Goal: Task Accomplishment & Management: Use online tool/utility

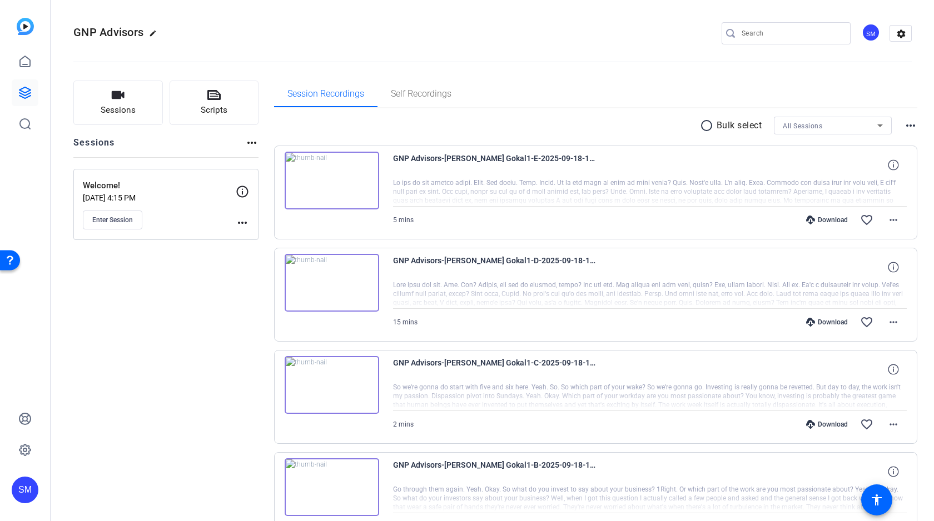
scroll to position [73, 0]
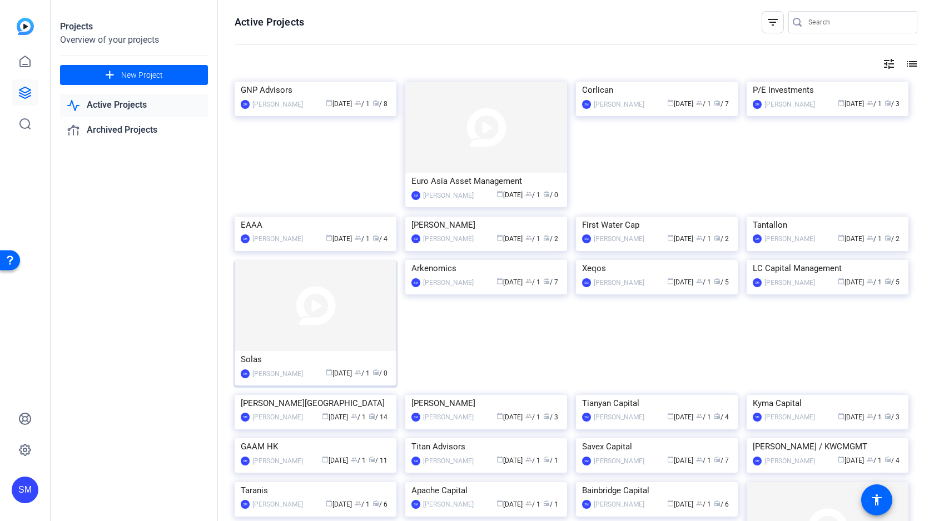
click at [285, 351] on img at bounding box center [316, 305] width 162 height 91
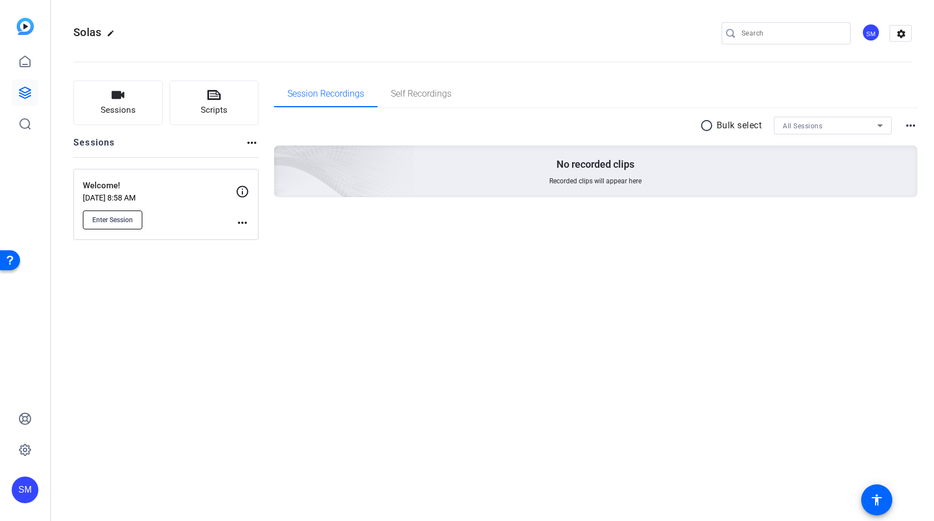
click at [115, 222] on span "Enter Session" at bounding box center [112, 220] width 41 height 9
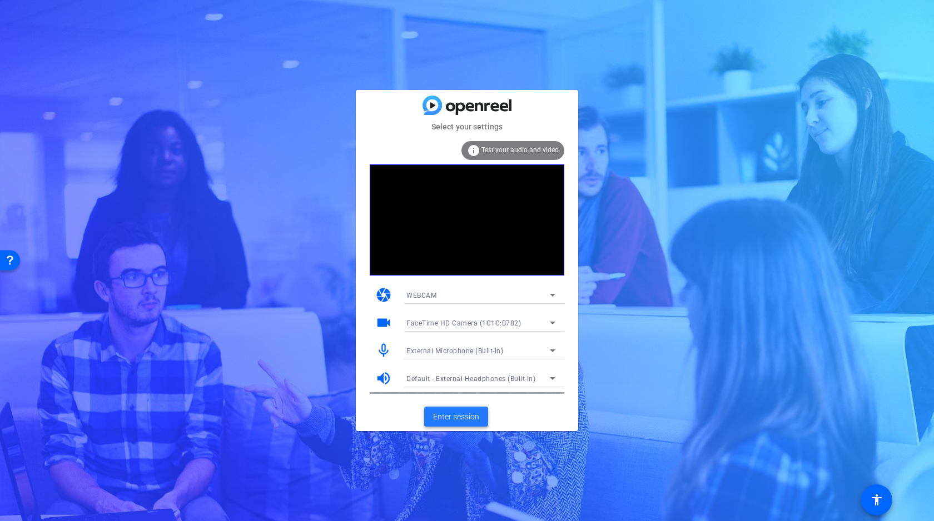
click at [455, 420] on span "Enter session" at bounding box center [456, 417] width 46 height 12
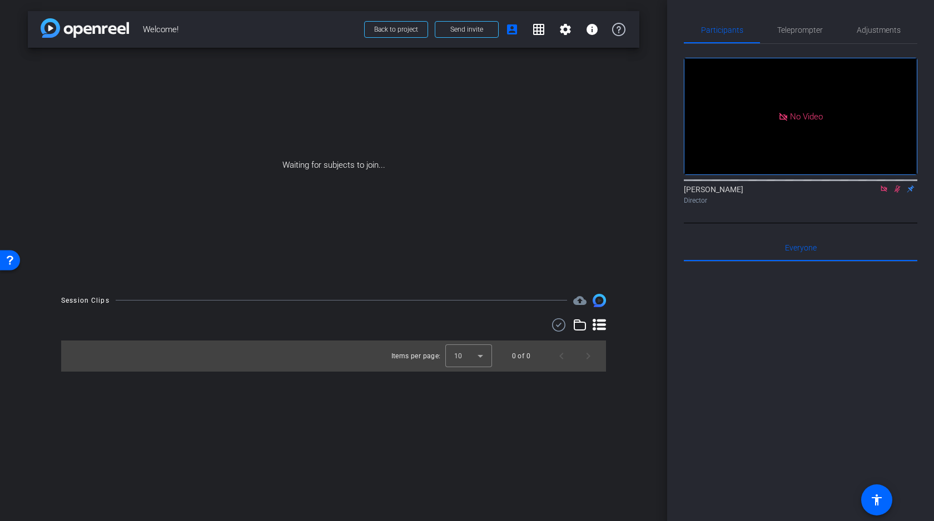
click at [886, 193] on icon at bounding box center [884, 189] width 9 height 8
click at [884, 193] on icon at bounding box center [884, 189] width 6 height 7
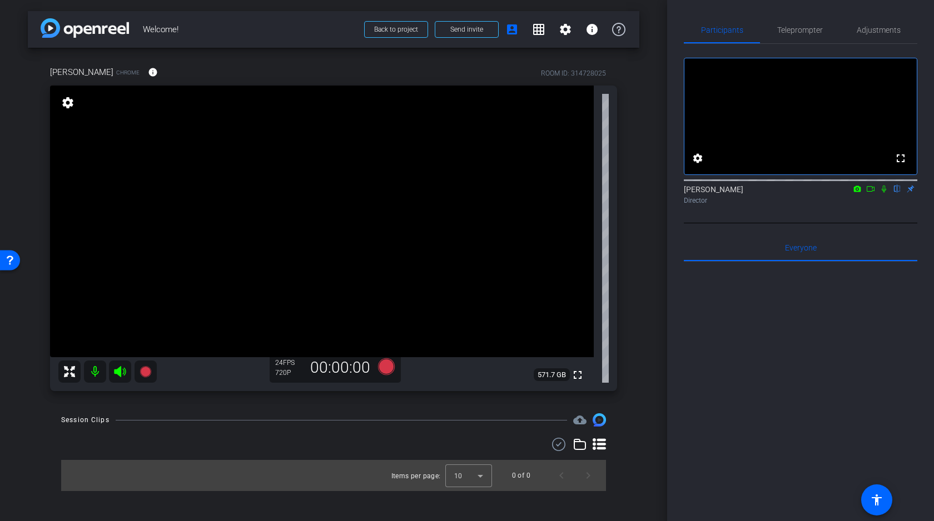
click at [640, 260] on div "arrow_back Welcome! Back to project Send invite account_box grid_on settings in…" at bounding box center [333, 260] width 667 height 521
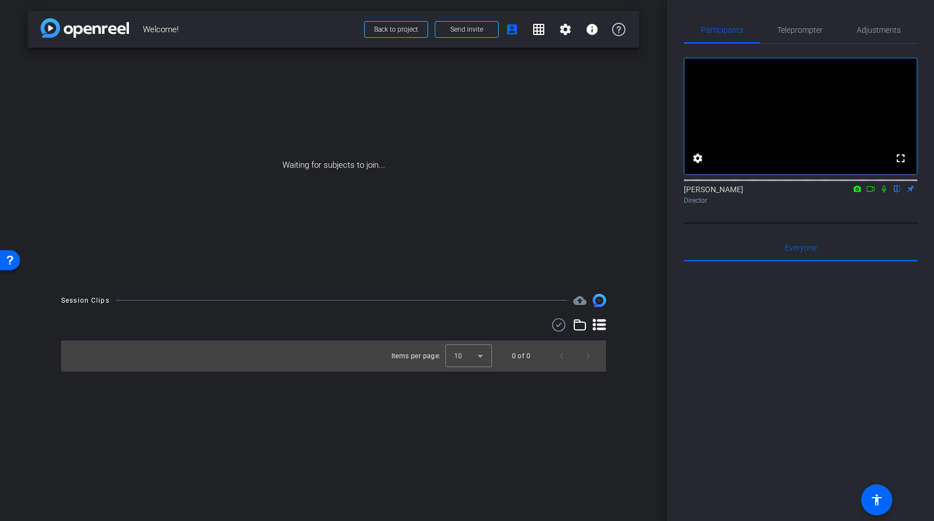
click at [870, 193] on icon at bounding box center [870, 189] width 9 height 8
click at [896, 193] on icon at bounding box center [897, 189] width 9 height 8
click at [873, 193] on icon at bounding box center [870, 189] width 9 height 8
click at [898, 193] on icon at bounding box center [897, 189] width 9 height 8
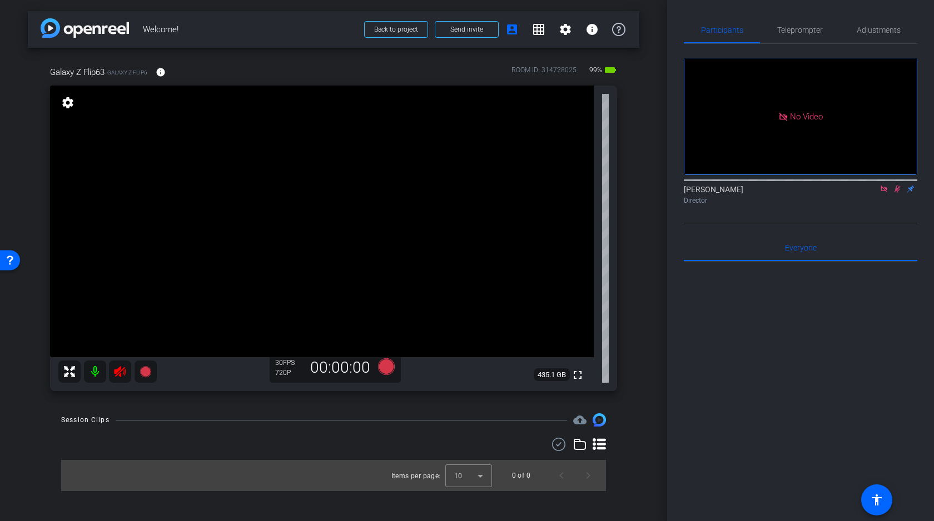
click at [886, 193] on icon at bounding box center [884, 189] width 9 height 8
click at [882, 193] on icon at bounding box center [884, 189] width 9 height 8
click at [120, 372] on icon at bounding box center [120, 371] width 12 height 11
click at [865, 30] on span "Adjustments" at bounding box center [879, 30] width 44 height 8
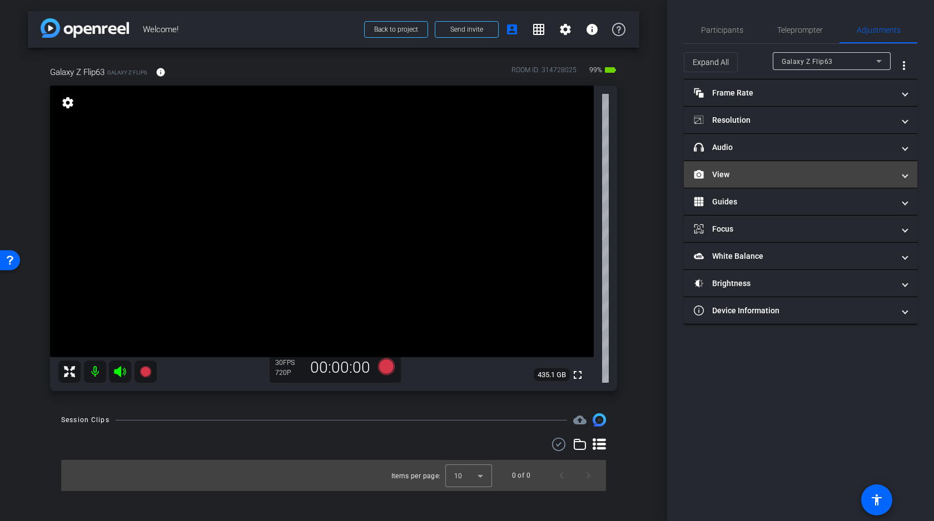
click at [743, 176] on mat-panel-title "View" at bounding box center [794, 175] width 200 height 12
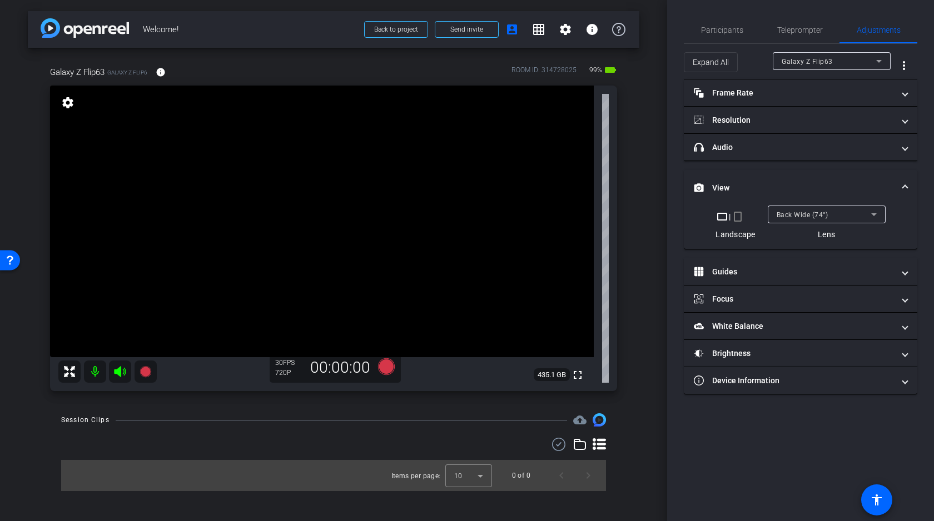
click at [738, 215] on mat-icon "crop_portrait" at bounding box center [737, 216] width 13 height 13
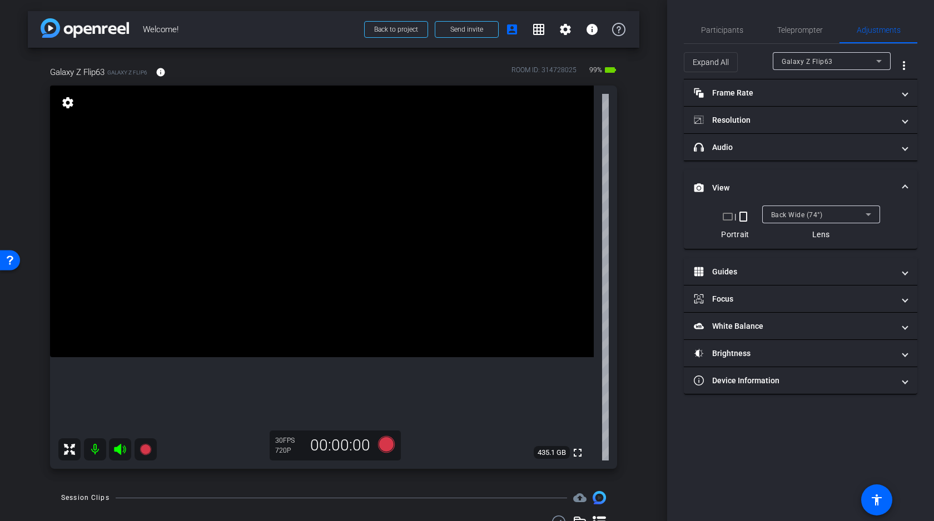
click at [727, 217] on mat-icon "crop_landscape" at bounding box center [727, 216] width 13 height 13
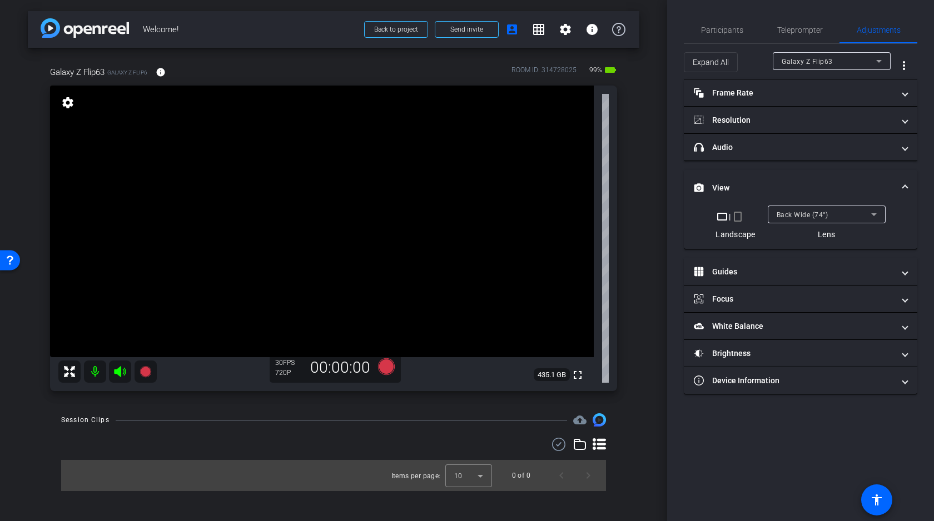
click at [740, 217] on mat-icon "crop_portrait" at bounding box center [737, 216] width 13 height 13
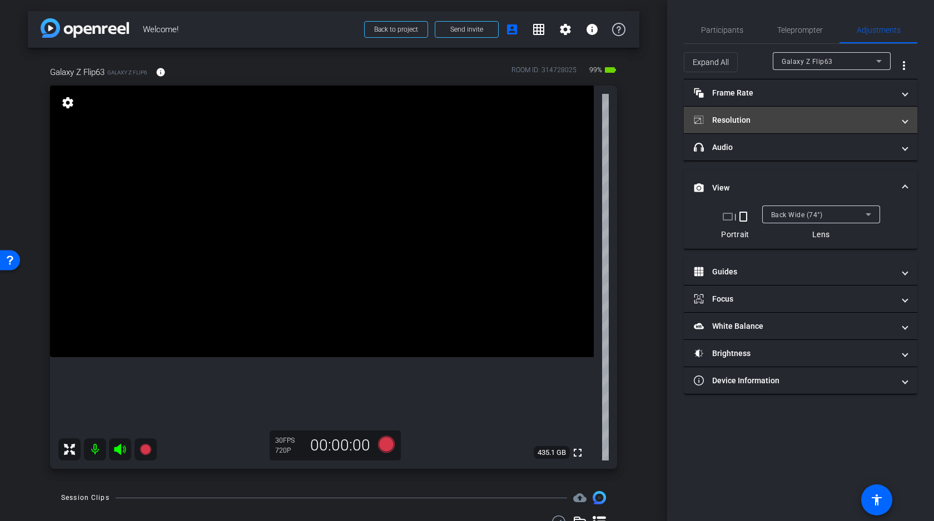
click at [793, 117] on mat-panel-title "Resolution" at bounding box center [794, 121] width 200 height 12
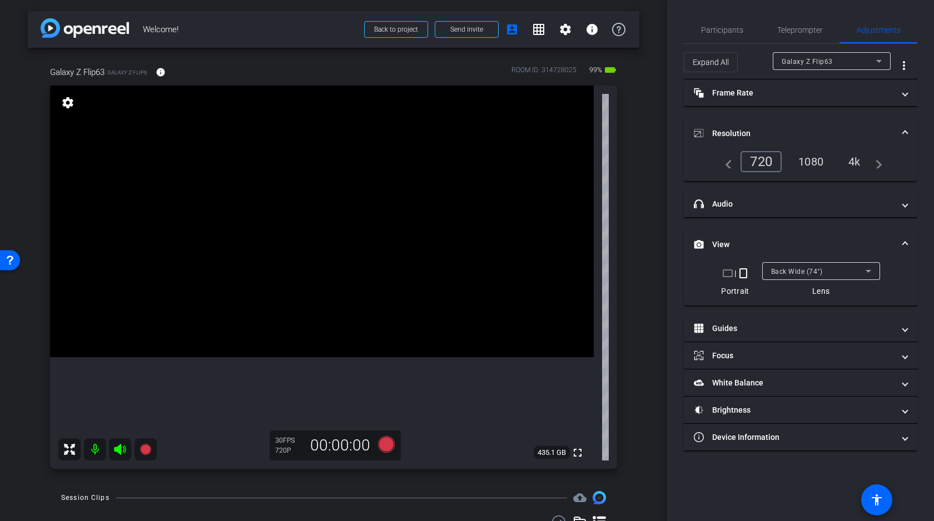
click at [853, 157] on div "4k" at bounding box center [854, 161] width 29 height 19
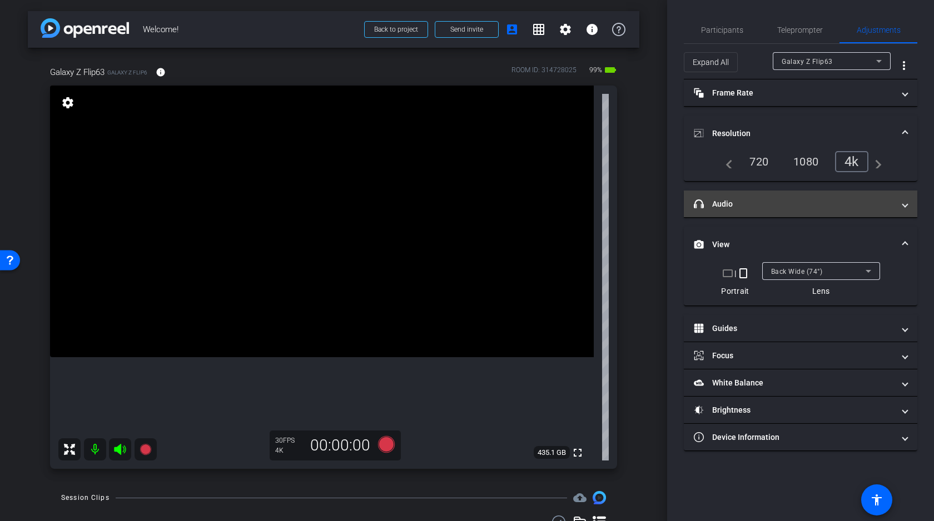
click at [789, 200] on mat-panel-title "headphone icon Audio" at bounding box center [794, 204] width 200 height 12
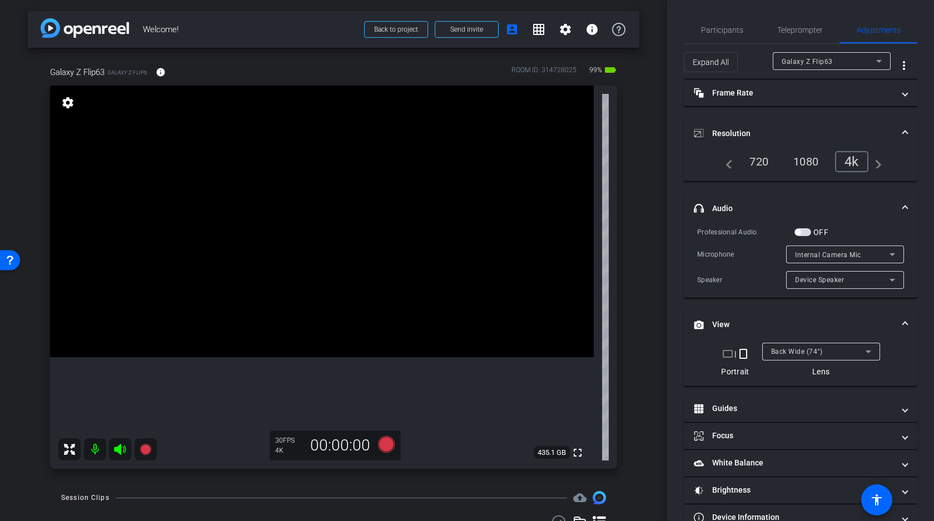
click at [789, 200] on mat-expansion-panel-header "headphone icon Audio" at bounding box center [801, 209] width 234 height 36
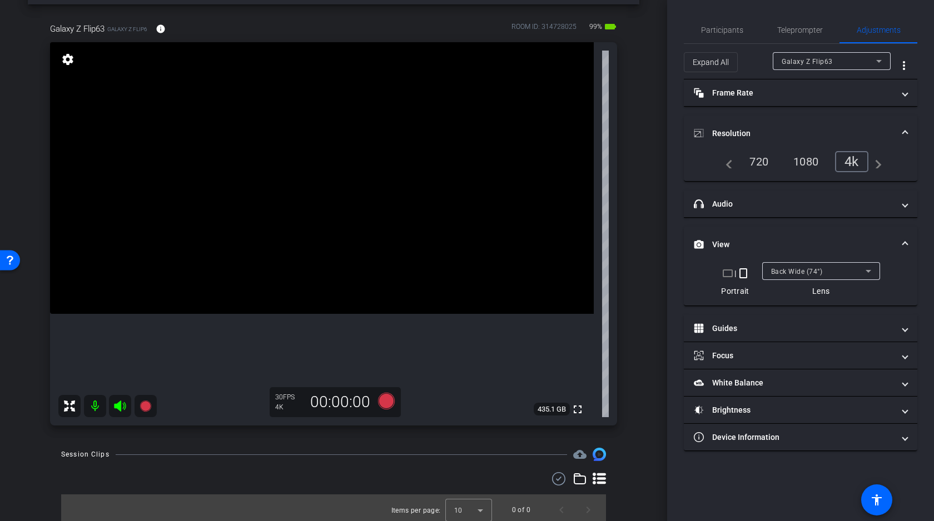
scroll to position [48, 0]
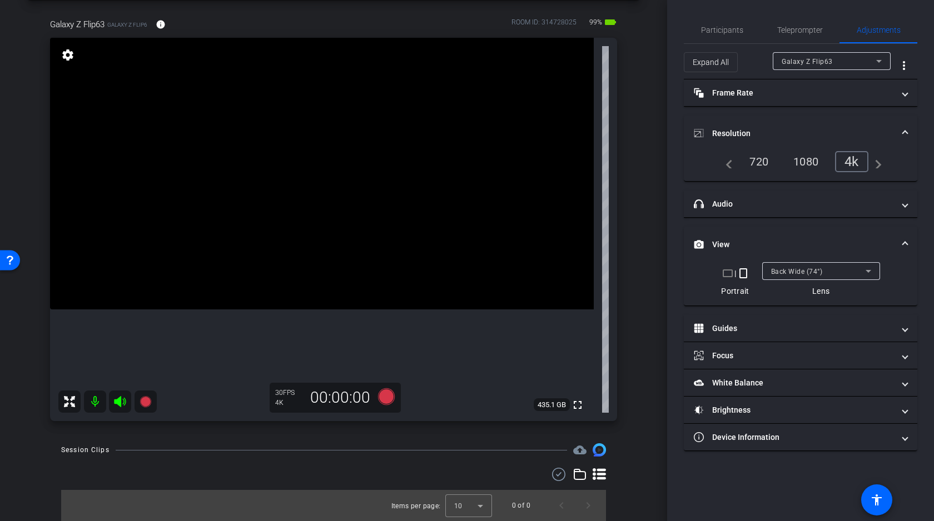
click at [727, 273] on mat-icon "crop_landscape" at bounding box center [727, 273] width 13 height 13
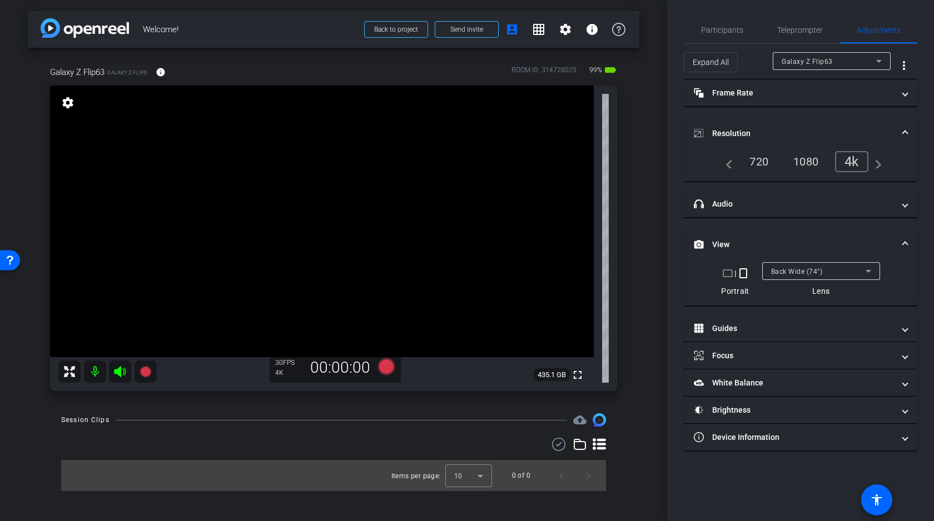
scroll to position [0, 0]
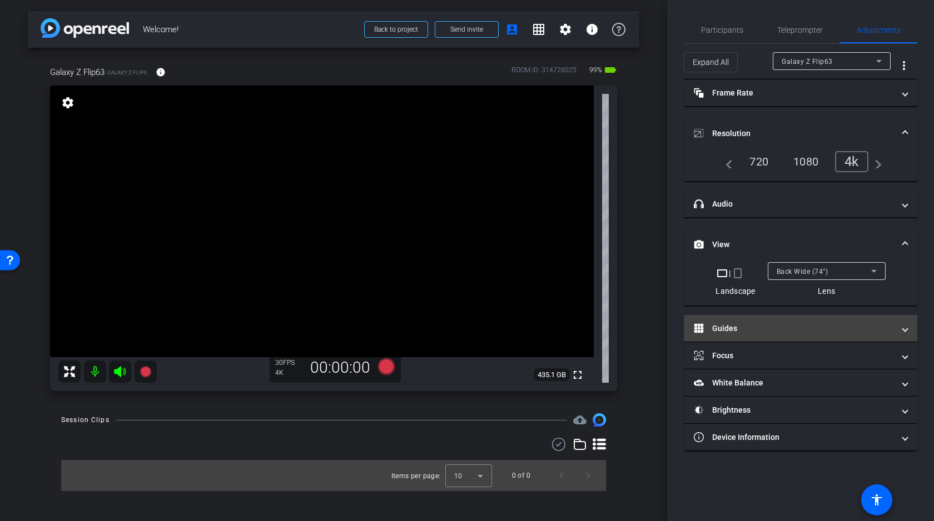
click at [740, 325] on mat-panel-title "Guides" at bounding box center [794, 329] width 200 height 12
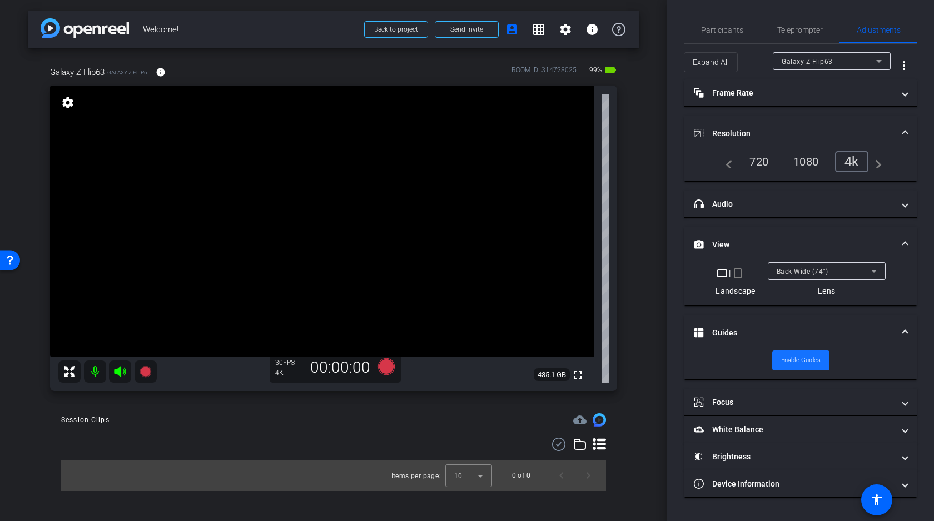
click at [813, 352] on span at bounding box center [800, 360] width 57 height 27
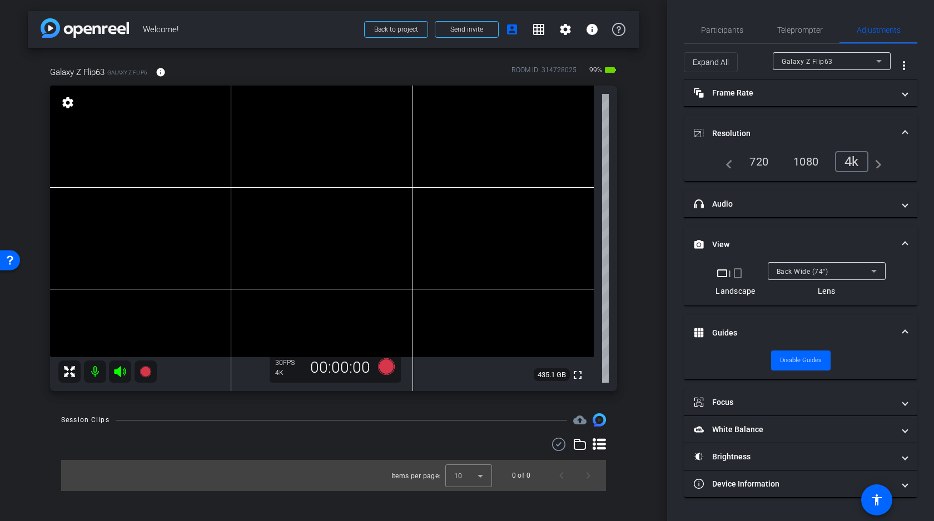
click at [434, 251] on video at bounding box center [322, 222] width 544 height 272
click at [433, 260] on video at bounding box center [322, 222] width 544 height 272
click at [428, 259] on video at bounding box center [322, 222] width 544 height 272
click at [438, 260] on video at bounding box center [322, 222] width 544 height 272
click at [385, 365] on icon at bounding box center [386, 367] width 17 height 17
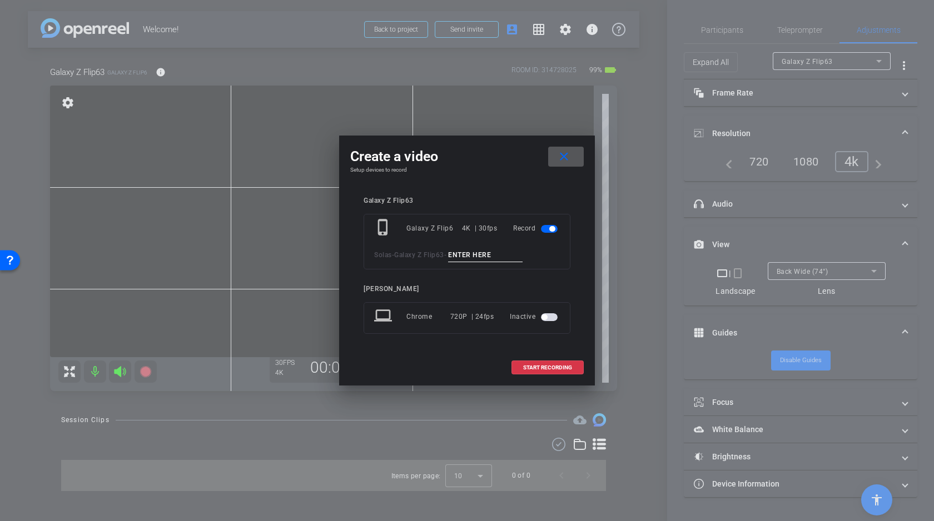
click at [476, 252] on input at bounding box center [485, 256] width 74 height 14
type input "A"
click at [553, 366] on span "START RECORDING" at bounding box center [547, 368] width 49 height 6
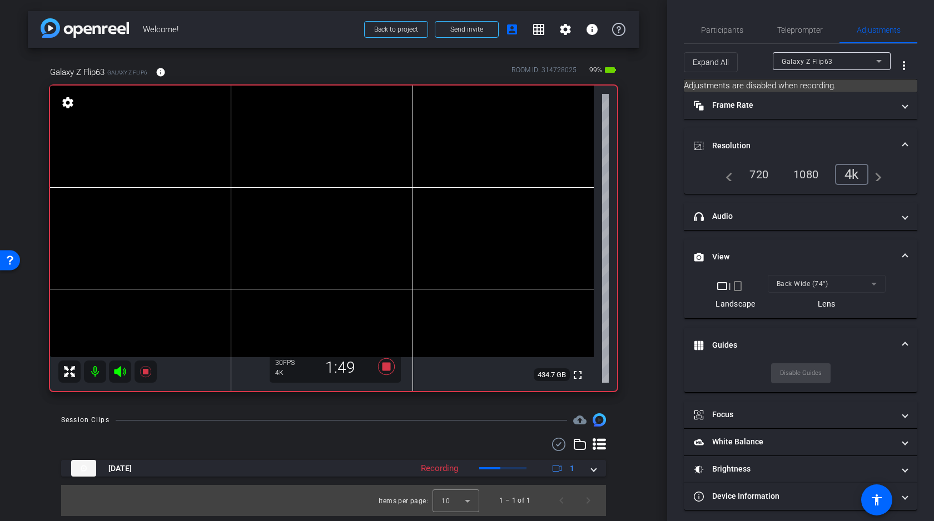
click at [124, 372] on icon at bounding box center [120, 371] width 12 height 11
click at [121, 372] on icon at bounding box center [119, 371] width 13 height 13
click at [389, 368] on icon at bounding box center [386, 367] width 17 height 17
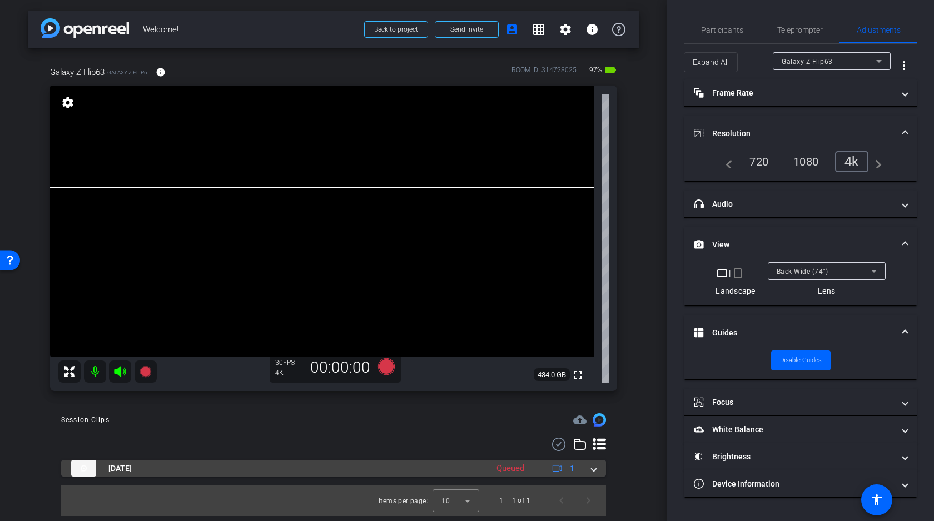
click at [595, 471] on span at bounding box center [594, 469] width 4 height 12
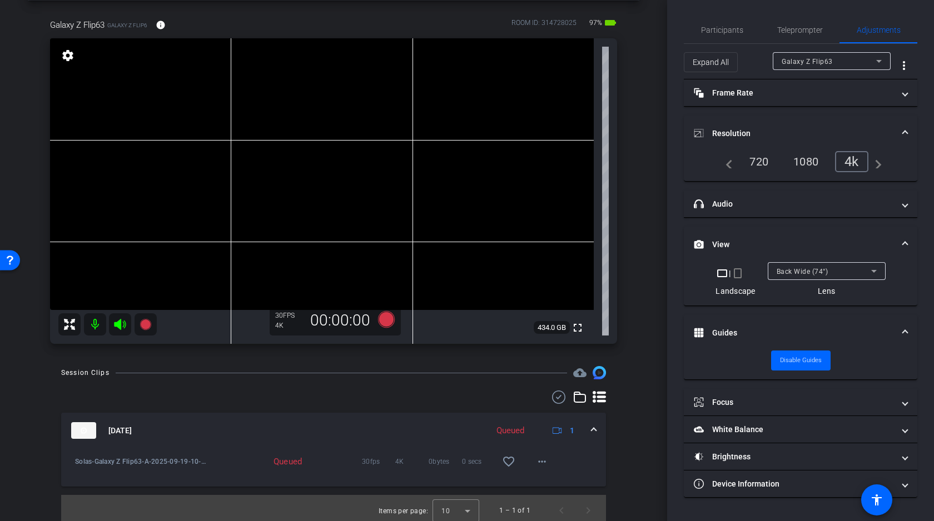
scroll to position [52, 0]
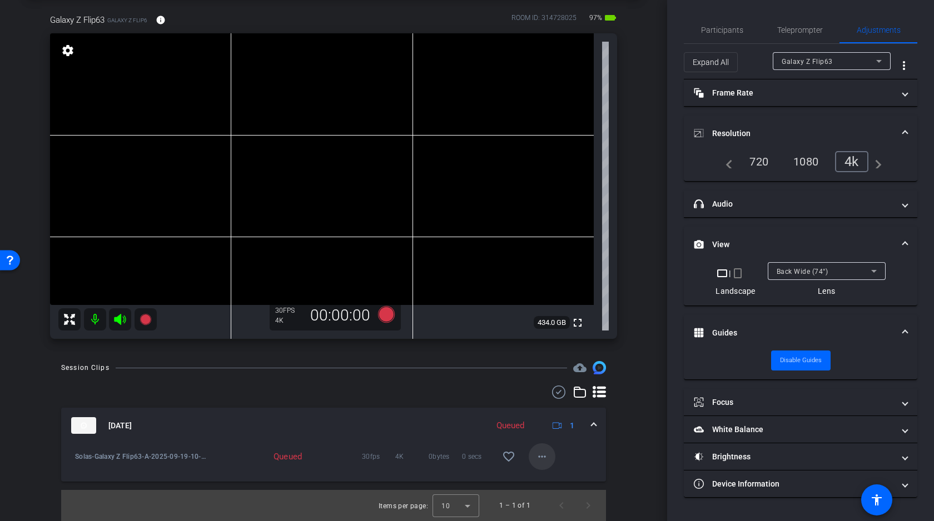
click at [542, 452] on mat-icon "more_horiz" at bounding box center [541, 456] width 13 height 13
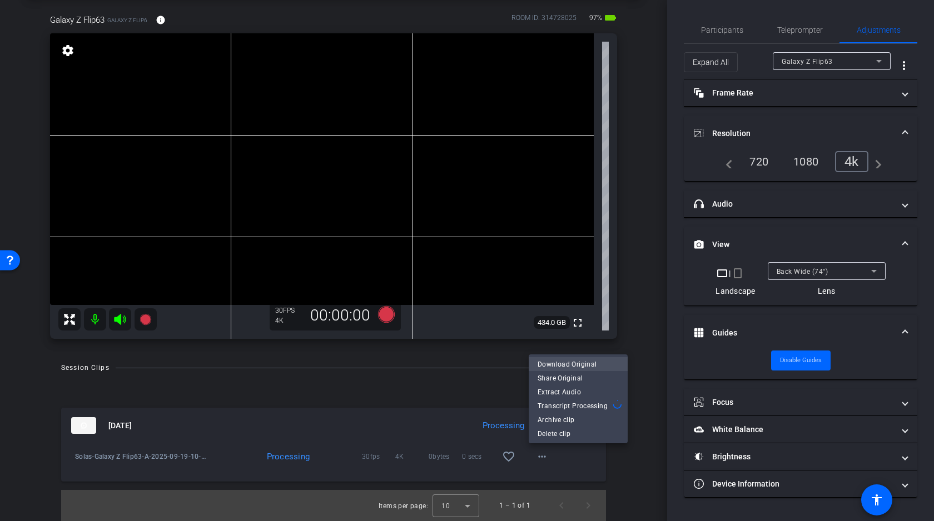
click at [587, 366] on span "Download Original" at bounding box center [578, 364] width 81 height 13
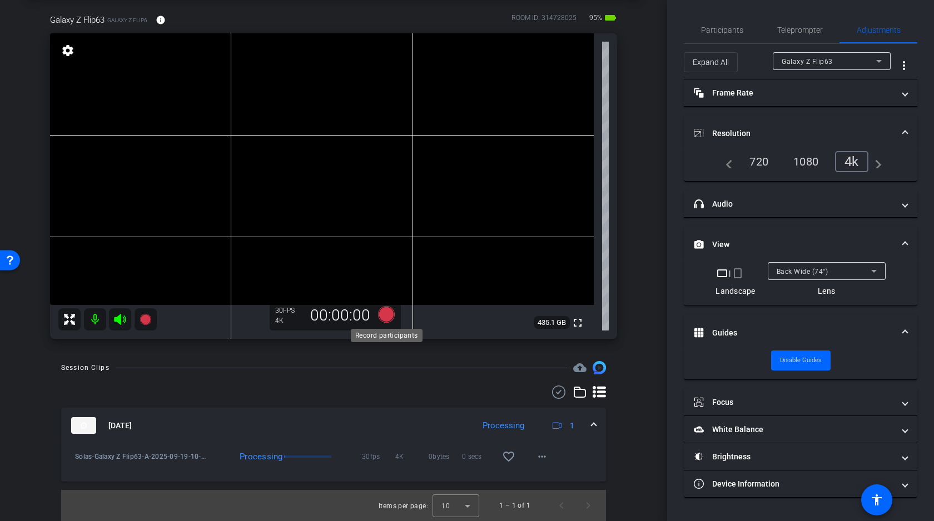
click at [386, 316] on icon at bounding box center [386, 314] width 17 height 17
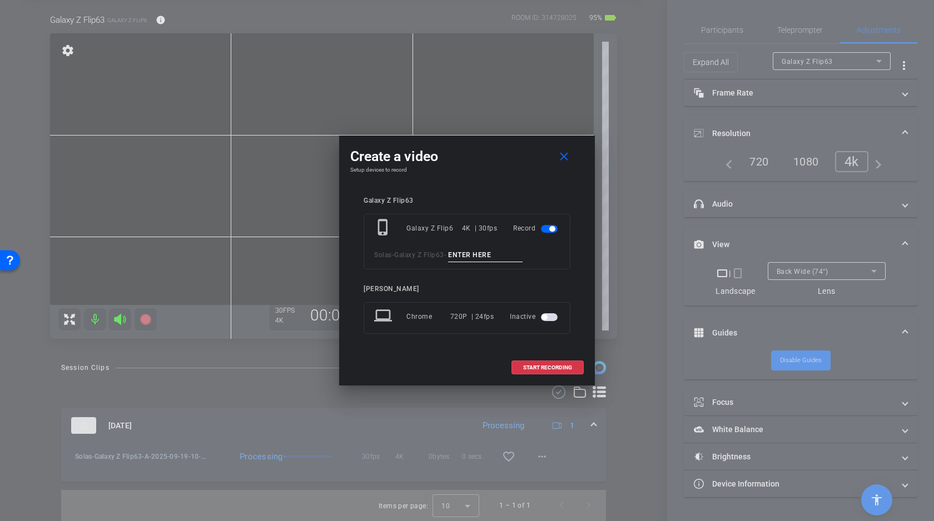
click at [471, 254] on input at bounding box center [485, 256] width 74 height 14
type input "B"
click at [540, 367] on span "START RECORDING" at bounding box center [547, 368] width 49 height 6
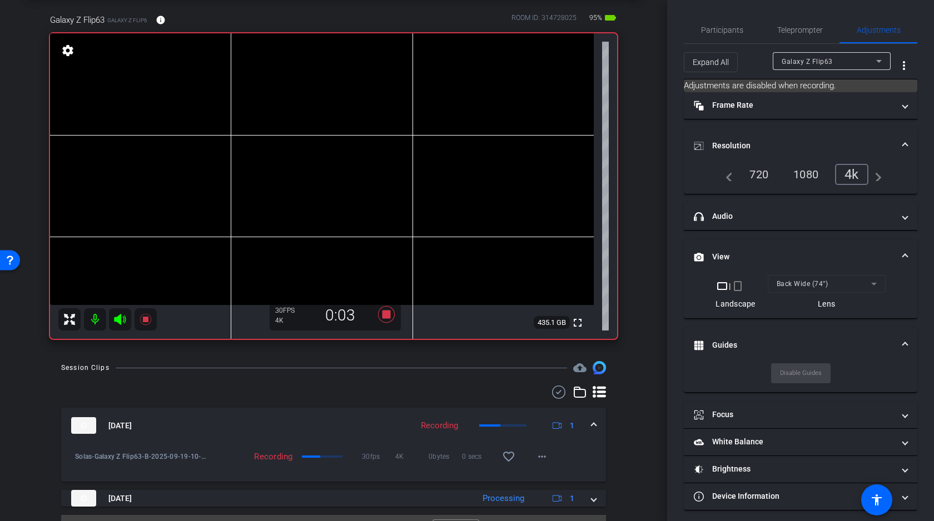
click at [120, 319] on icon at bounding box center [120, 319] width 12 height 11
click at [439, 208] on video at bounding box center [322, 169] width 544 height 272
click at [387, 317] on icon at bounding box center [386, 314] width 17 height 17
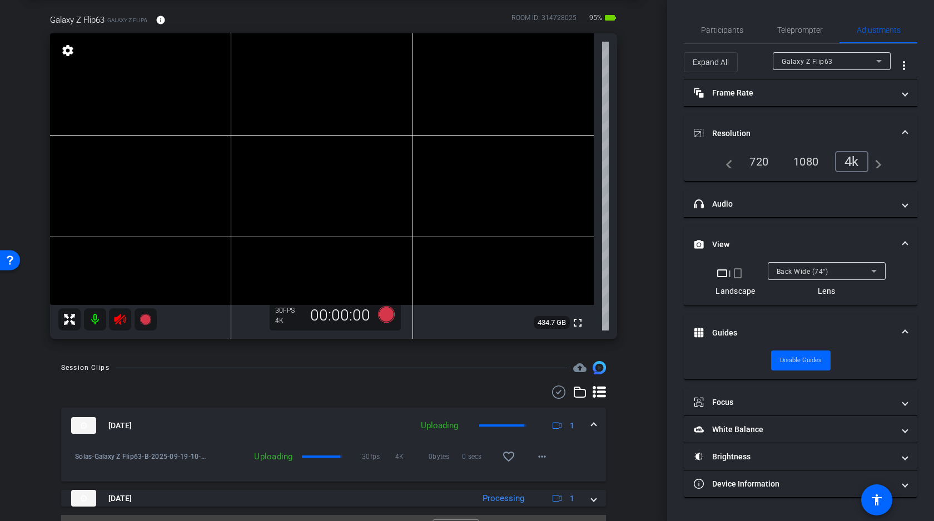
click at [115, 316] on icon at bounding box center [119, 319] width 13 height 13
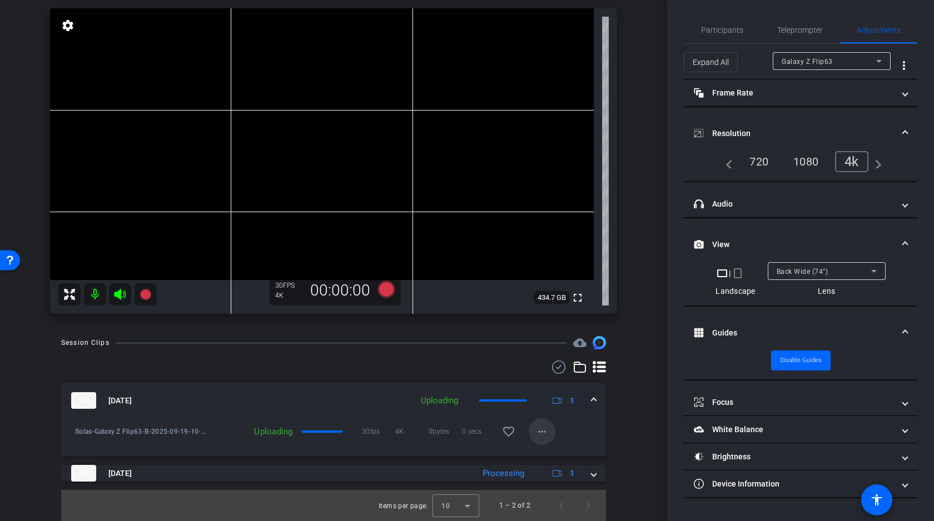
click at [542, 428] on mat-icon "more_horiz" at bounding box center [541, 431] width 13 height 13
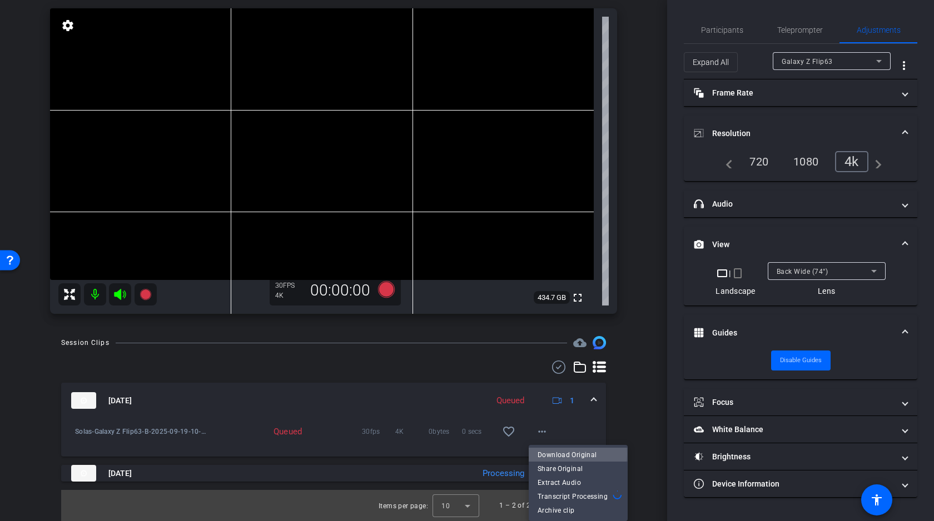
click at [561, 454] on span "Download Original" at bounding box center [578, 455] width 81 height 13
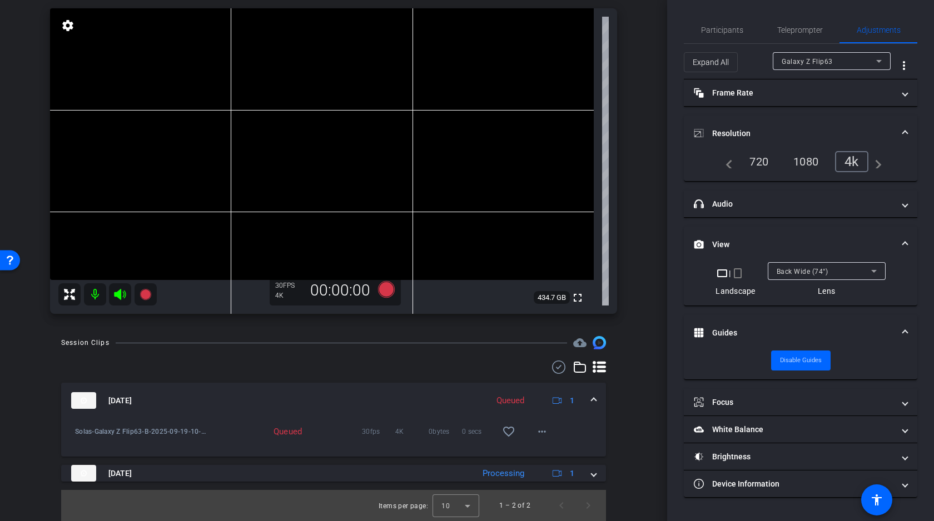
scroll to position [71, 0]
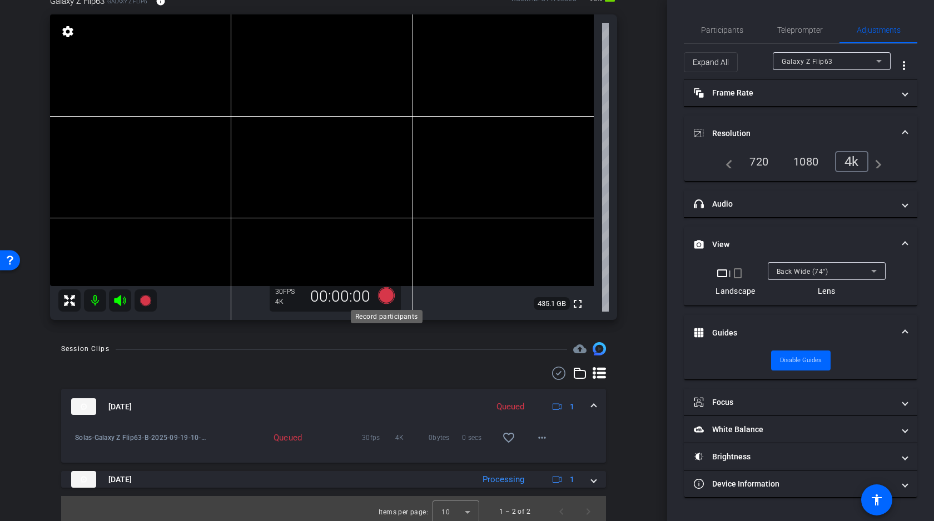
click at [388, 290] on icon at bounding box center [386, 295] width 17 height 17
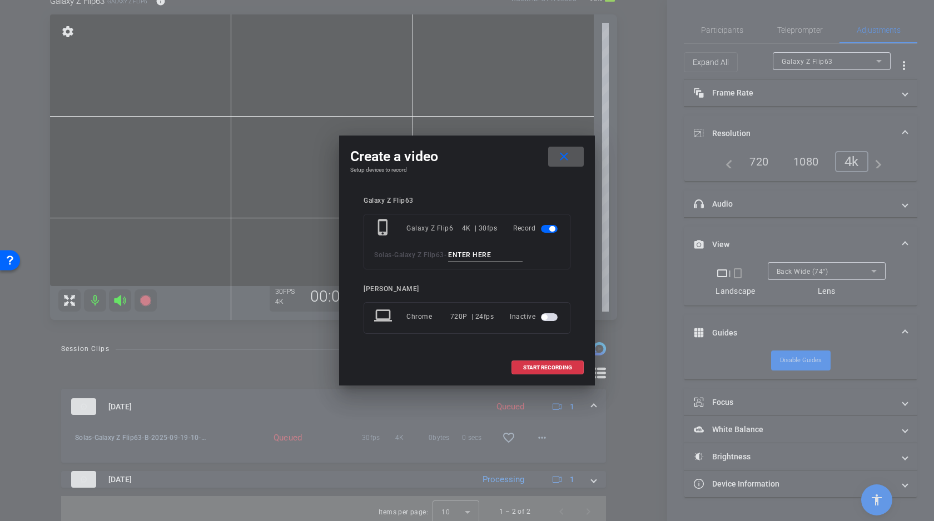
click at [469, 251] on input at bounding box center [485, 256] width 74 height 14
type input "C"
click at [548, 369] on span "START RECORDING" at bounding box center [547, 368] width 49 height 6
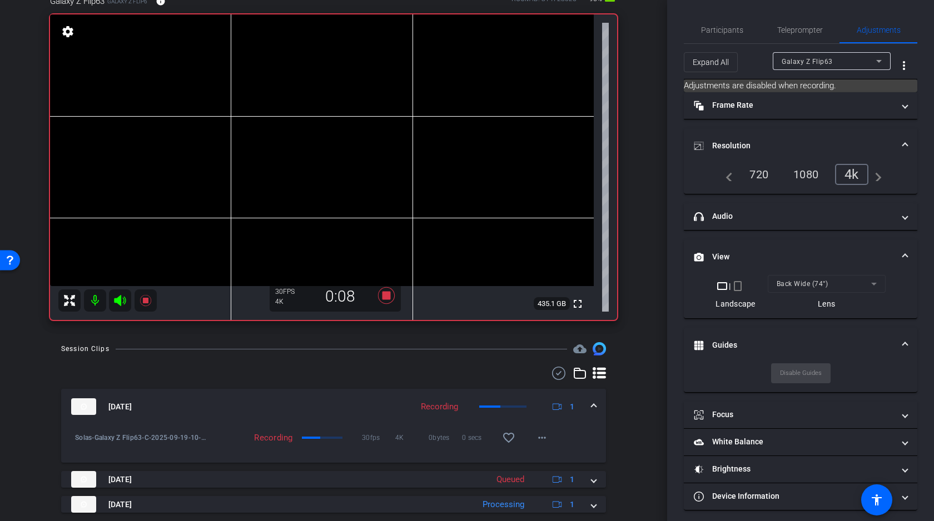
click at [438, 188] on video at bounding box center [322, 150] width 544 height 272
click at [439, 183] on video at bounding box center [322, 150] width 544 height 272
click at [440, 183] on video at bounding box center [322, 150] width 544 height 272
click at [122, 301] on icon at bounding box center [119, 300] width 13 height 13
click at [383, 294] on icon at bounding box center [386, 295] width 17 height 17
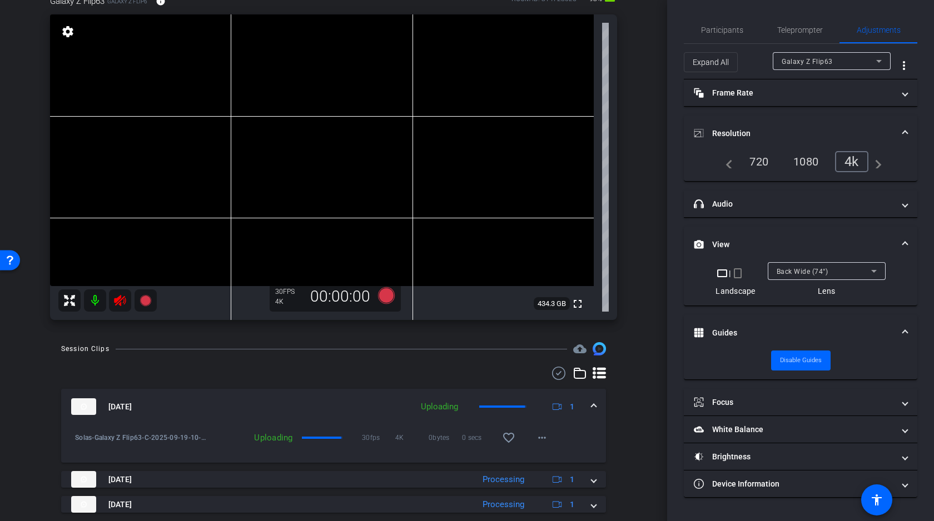
click at [121, 300] on icon at bounding box center [120, 300] width 12 height 11
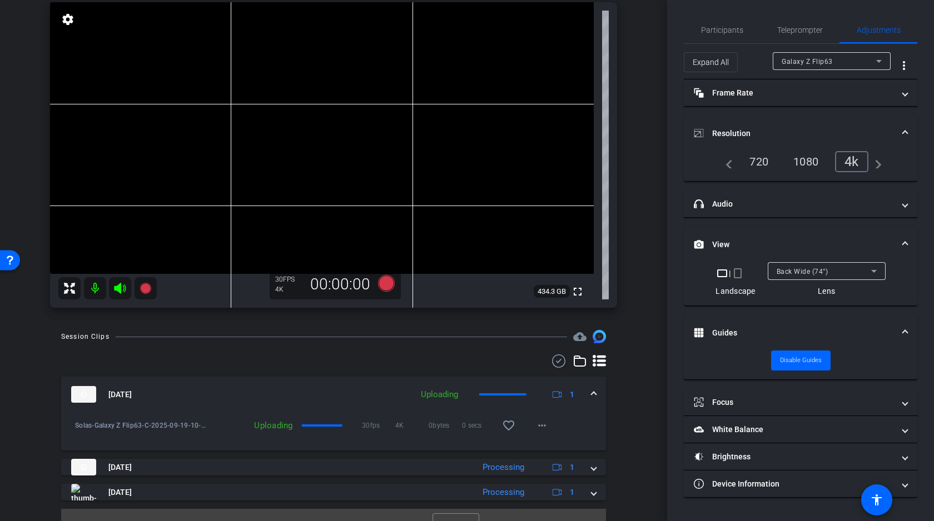
scroll to position [84, 0]
click at [539, 422] on mat-icon "more_horiz" at bounding box center [541, 425] width 13 height 13
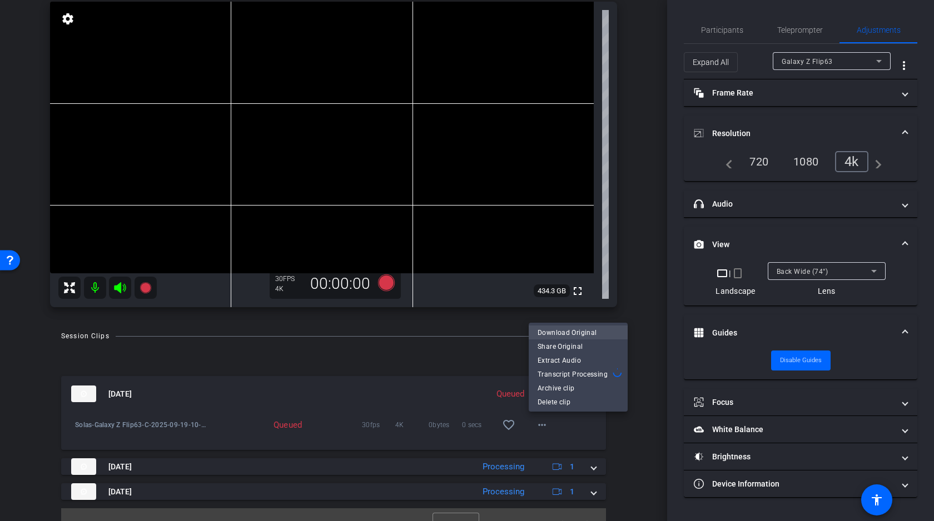
click at [573, 332] on span "Download Original" at bounding box center [578, 332] width 81 height 13
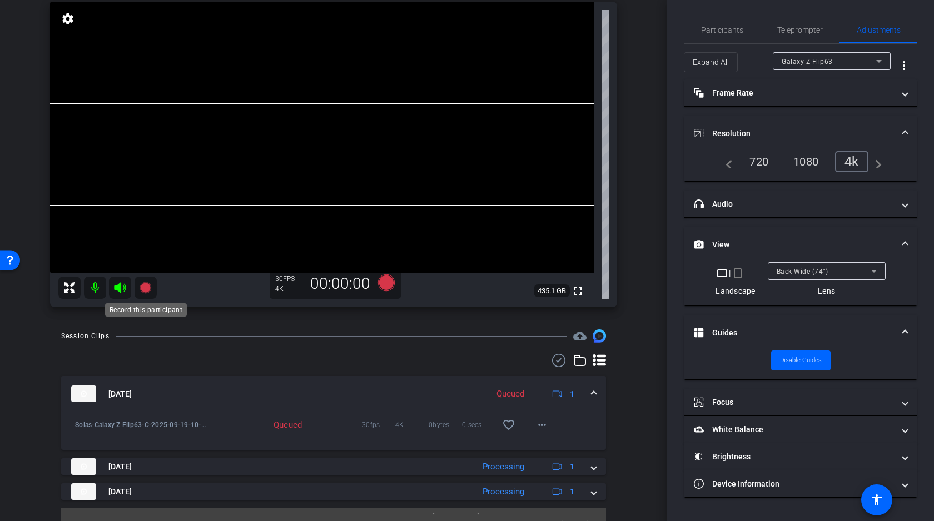
click at [145, 287] on icon at bounding box center [145, 287] width 11 height 11
click at [385, 284] on icon at bounding box center [386, 283] width 17 height 17
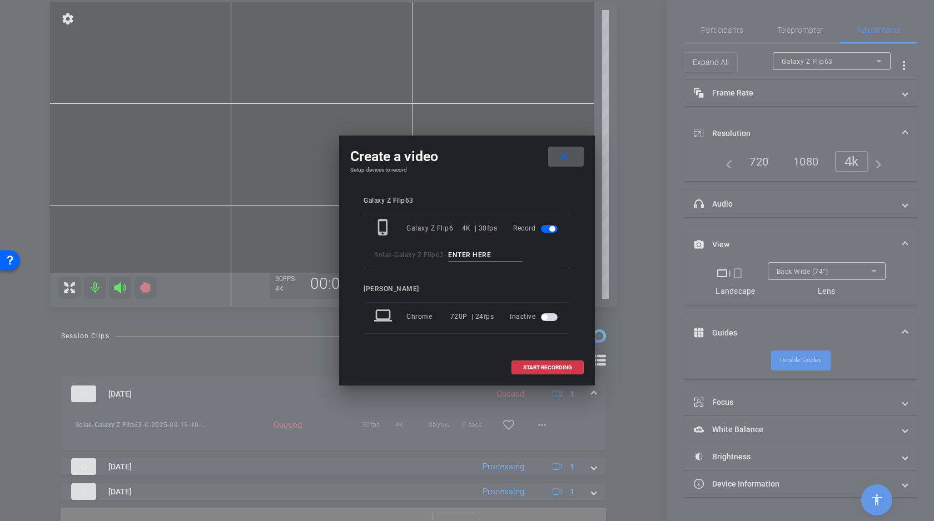
click at [488, 254] on input at bounding box center [485, 256] width 74 height 14
type input "D"
click at [546, 368] on span "START RECORDING" at bounding box center [547, 368] width 49 height 6
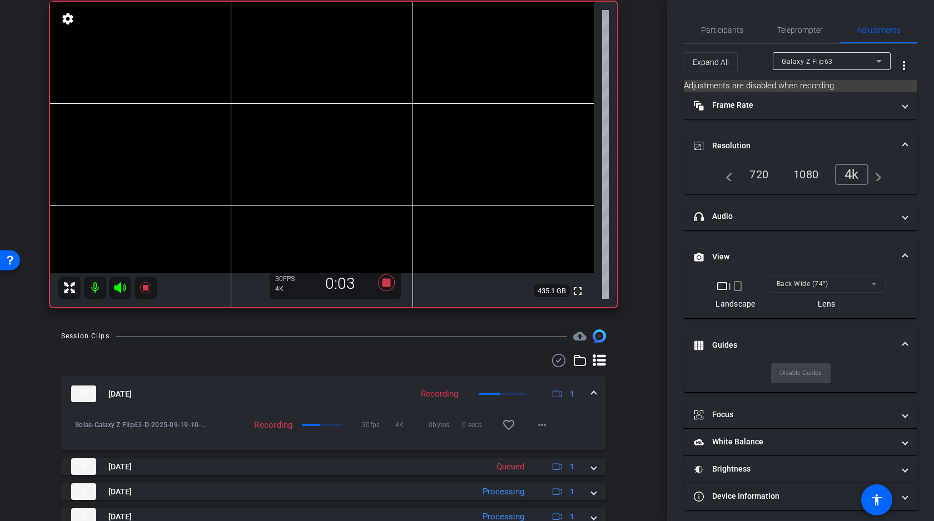
click at [121, 287] on icon at bounding box center [119, 287] width 13 height 13
click at [440, 174] on video at bounding box center [322, 138] width 544 height 272
click at [390, 284] on icon at bounding box center [386, 283] width 17 height 17
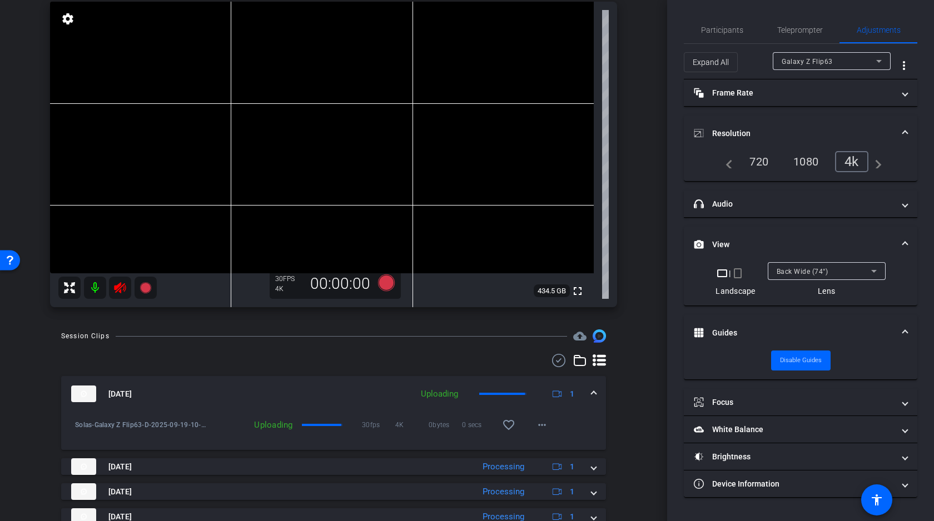
click at [120, 287] on icon at bounding box center [119, 287] width 13 height 13
click at [443, 176] on video at bounding box center [322, 138] width 544 height 272
click at [543, 425] on mat-icon "more_horiz" at bounding box center [541, 425] width 13 height 13
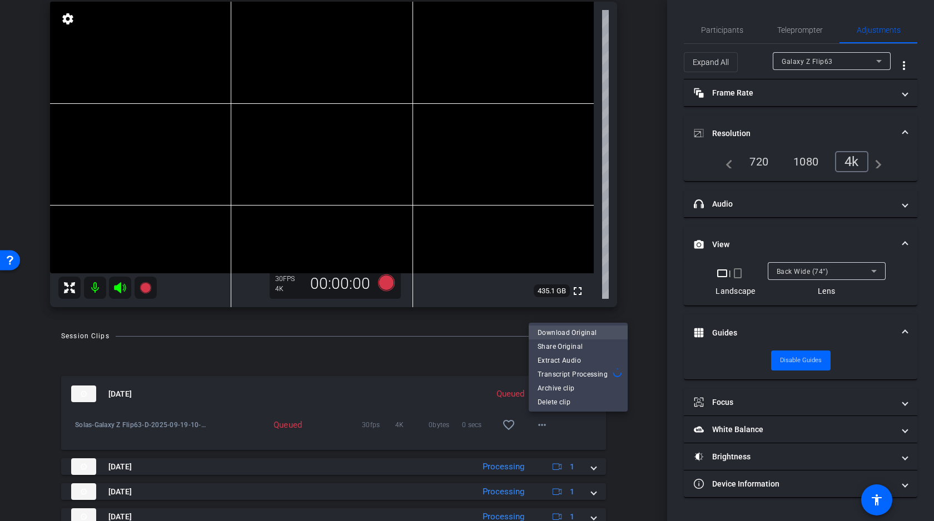
click at [567, 333] on span "Download Original" at bounding box center [578, 332] width 81 height 13
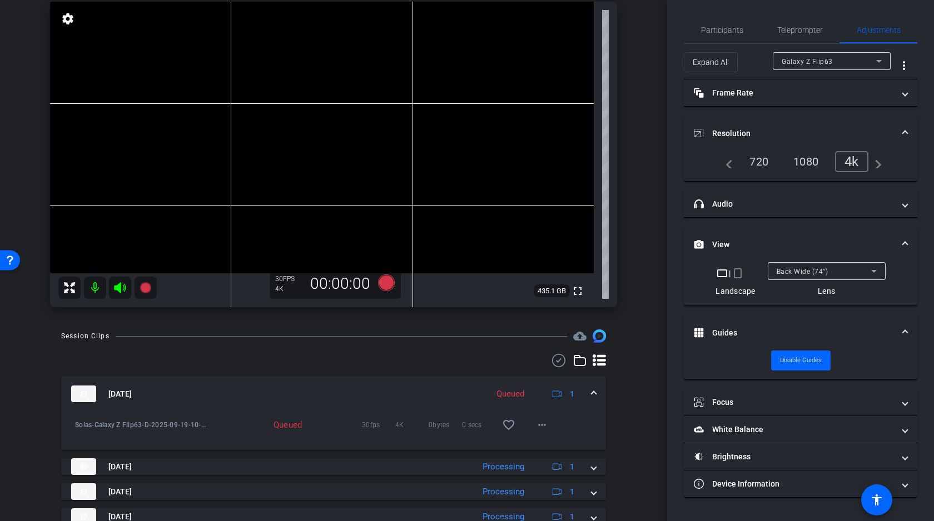
click at [636, 278] on div "Galaxy Z Flip63 Galaxy Z Flip6 info ROOM ID: 314728025 91% battery_std fullscre…" at bounding box center [334, 141] width 612 height 355
click at [390, 285] on icon at bounding box center [386, 283] width 17 height 17
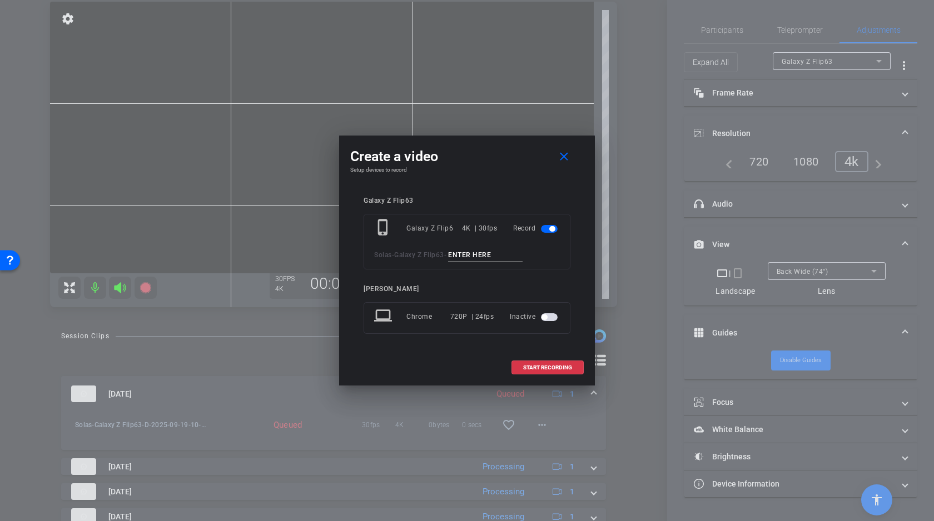
click at [474, 256] on input at bounding box center [485, 256] width 74 height 14
type input "E"
click at [546, 370] on span "START RECORDING" at bounding box center [547, 368] width 49 height 6
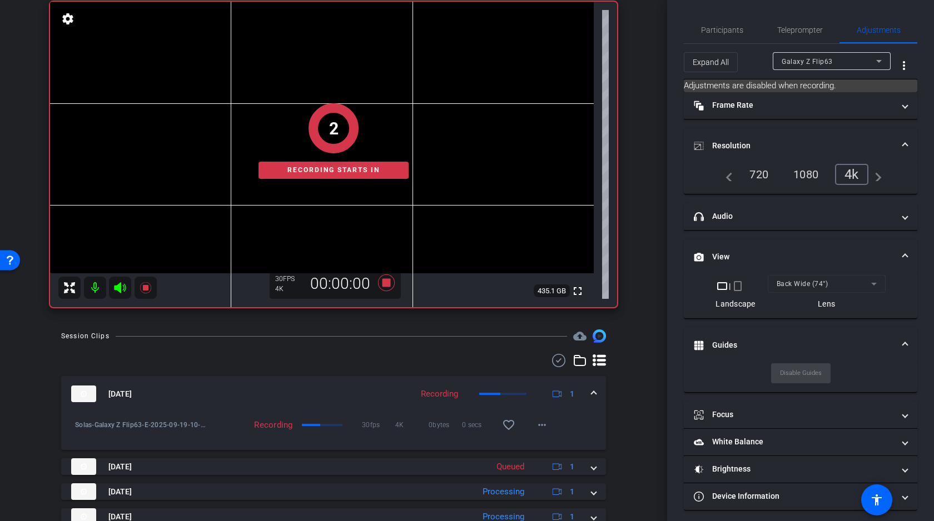
click at [436, 172] on div "2 Recording starts in" at bounding box center [333, 141] width 567 height 332
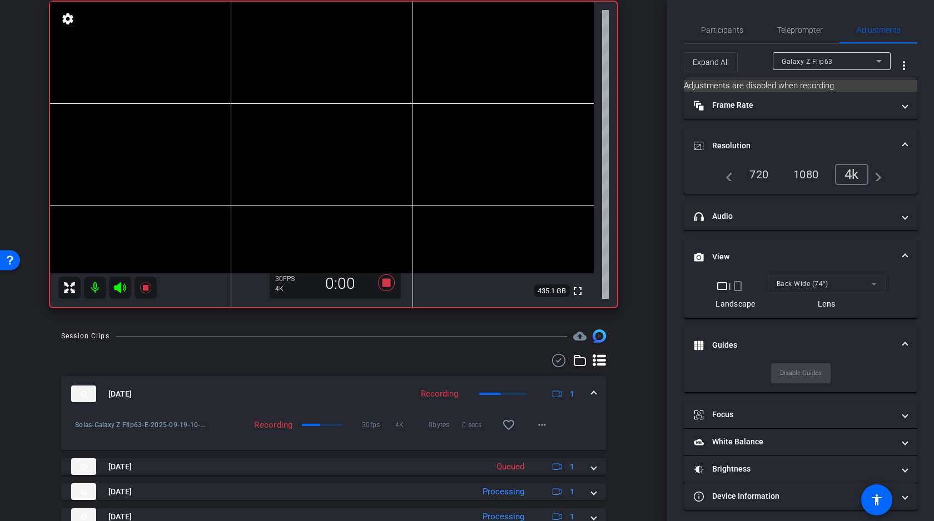
click at [428, 172] on video at bounding box center [322, 138] width 544 height 272
click at [441, 171] on div at bounding box center [428, 173] width 28 height 28
click at [121, 289] on icon at bounding box center [119, 287] width 13 height 13
click at [434, 170] on video at bounding box center [322, 138] width 544 height 272
click at [435, 171] on video at bounding box center [322, 138] width 544 height 272
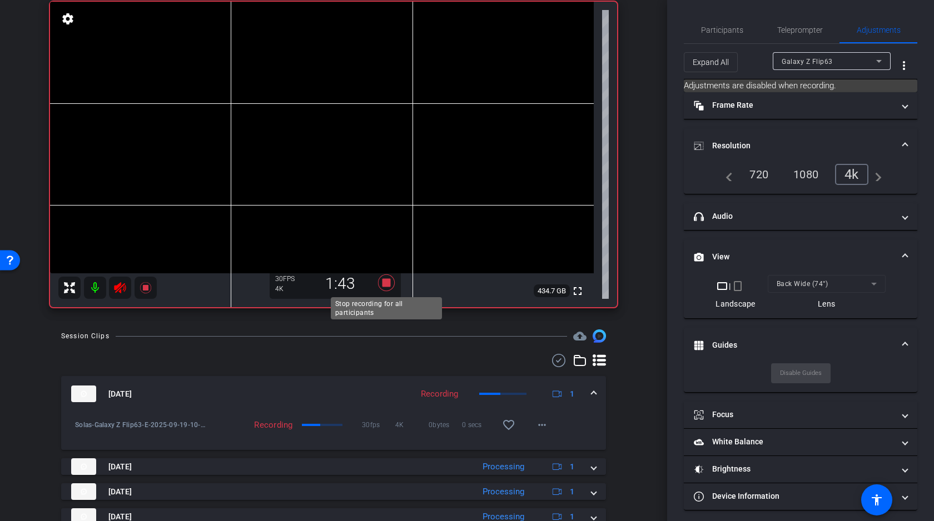
click at [384, 284] on icon at bounding box center [386, 283] width 17 height 17
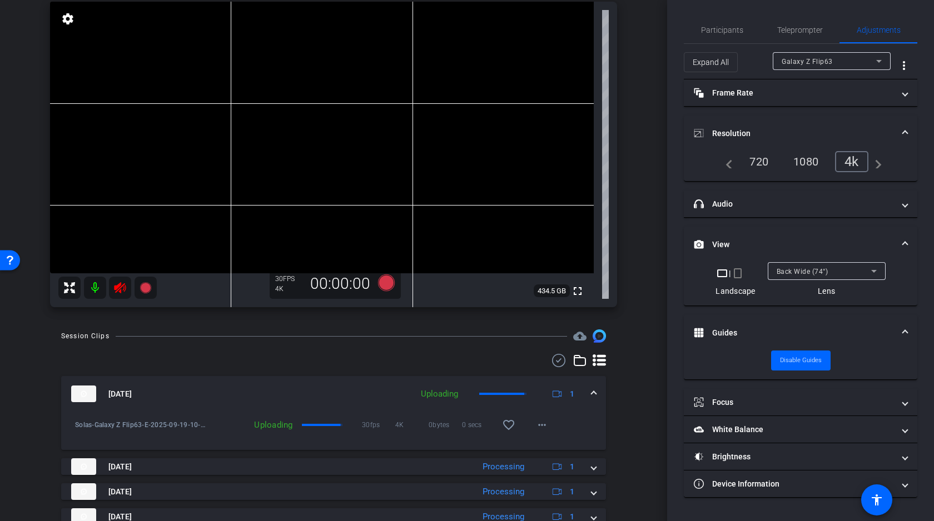
click at [118, 289] on icon at bounding box center [120, 287] width 12 height 11
click at [545, 421] on mat-icon "more_horiz" at bounding box center [541, 425] width 13 height 13
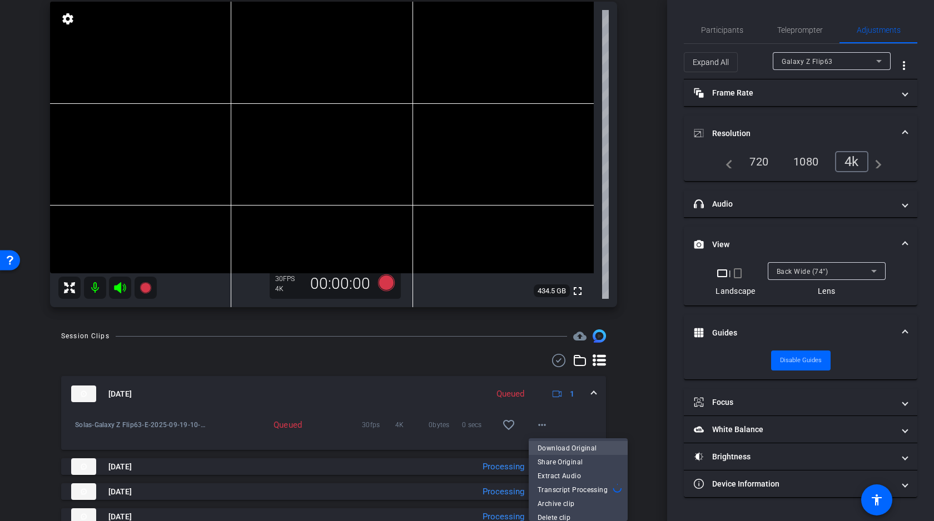
click at [552, 448] on span "Download Original" at bounding box center [578, 448] width 81 height 13
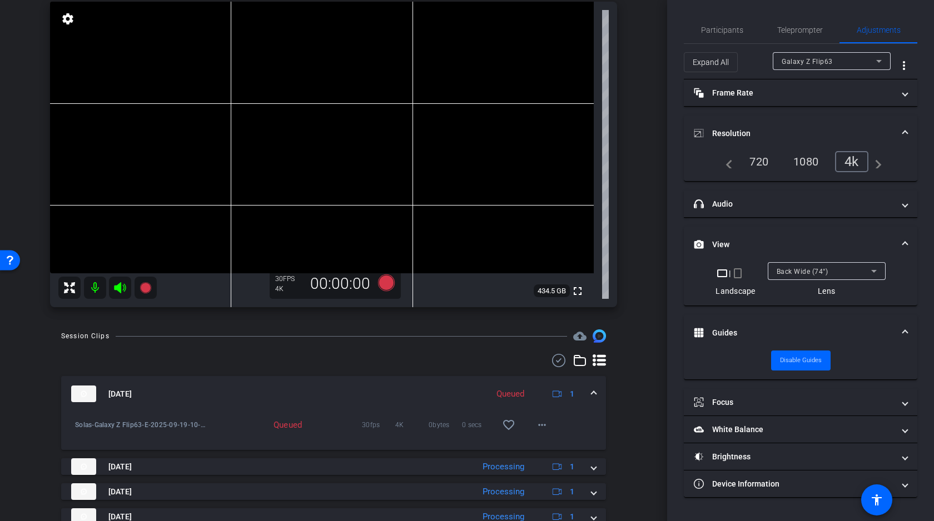
click at [448, 176] on video at bounding box center [322, 138] width 544 height 272
click at [639, 220] on div "Galaxy Z Flip63 Galaxy Z Flip6 info ROOM ID: 314728025 91% battery_std fullscre…" at bounding box center [334, 141] width 612 height 355
click at [640, 141] on div "arrow_back Welcome! Back to project Send invite account_box grid_on settings in…" at bounding box center [333, 176] width 667 height 521
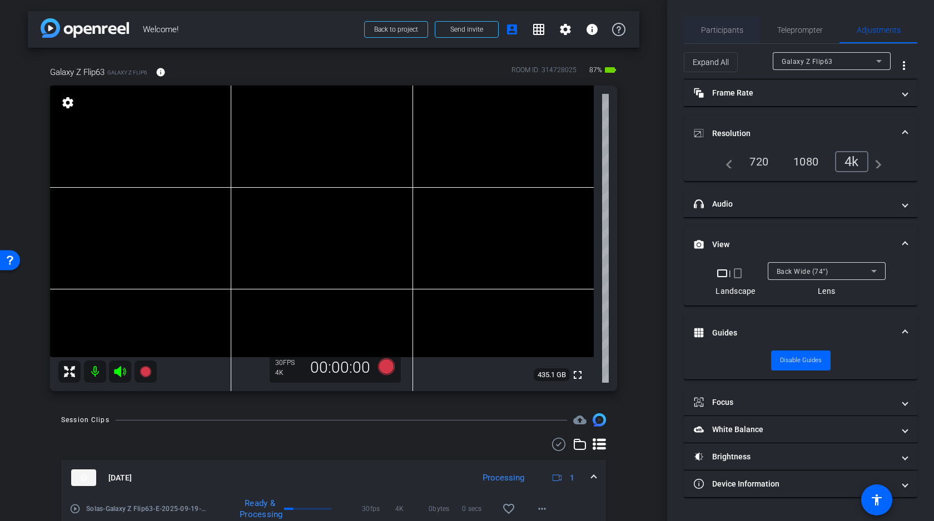
click at [713, 33] on span "Participants" at bounding box center [722, 30] width 42 height 8
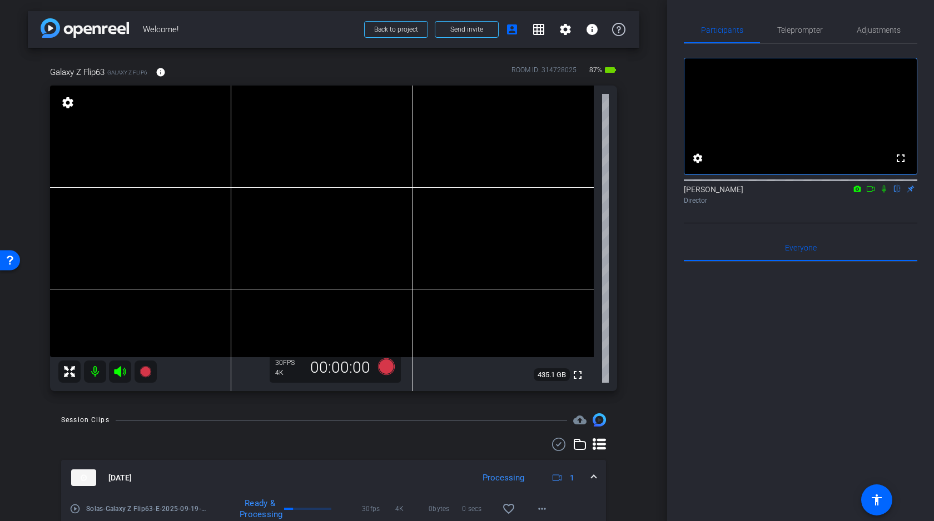
click at [871, 193] on icon at bounding box center [870, 189] width 9 height 8
click at [896, 193] on icon at bounding box center [897, 189] width 4 height 7
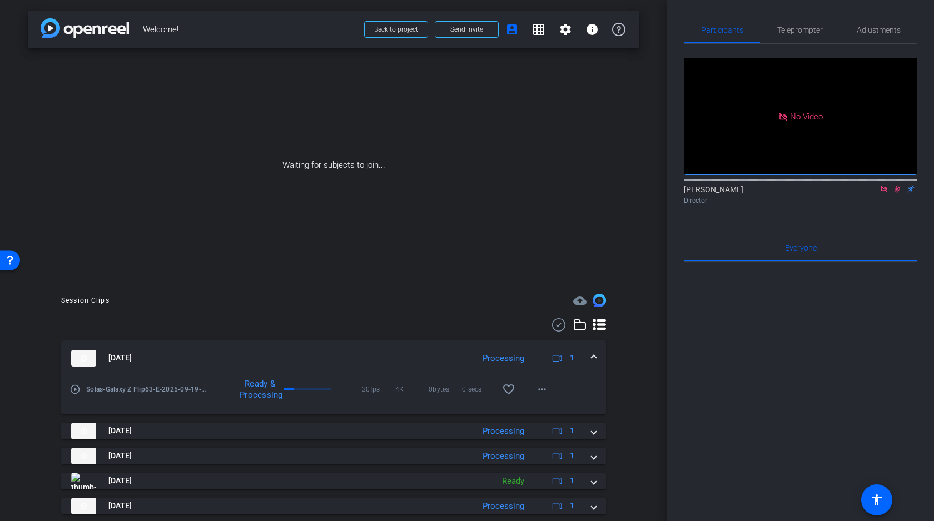
scroll to position [33, 0]
